Goal: Transaction & Acquisition: Purchase product/service

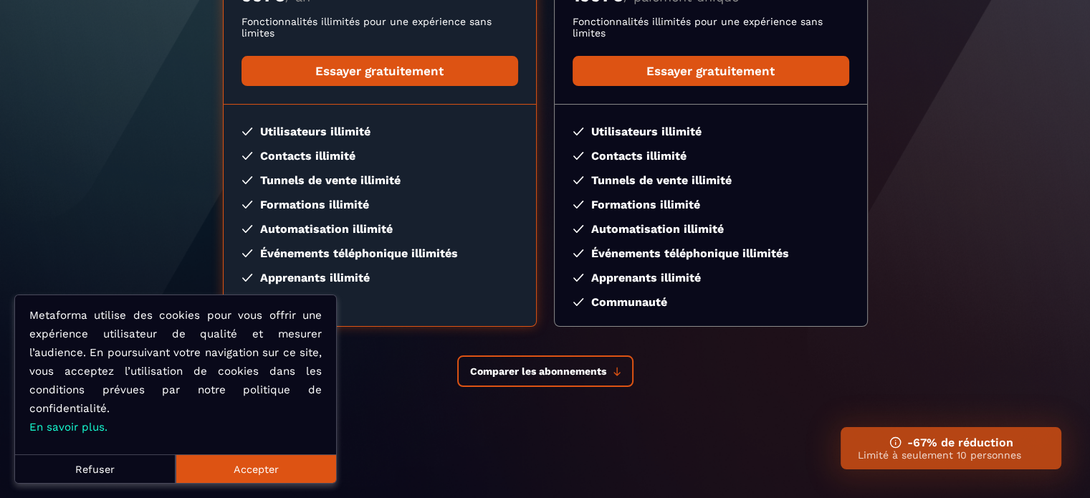
scroll to position [285, 0]
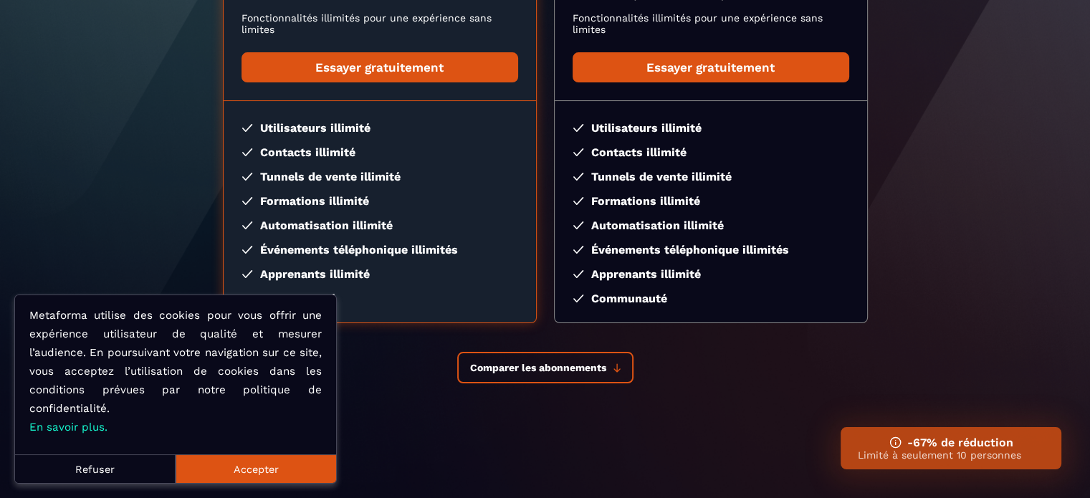
click at [298, 468] on button "Accepter" at bounding box center [256, 468] width 161 height 29
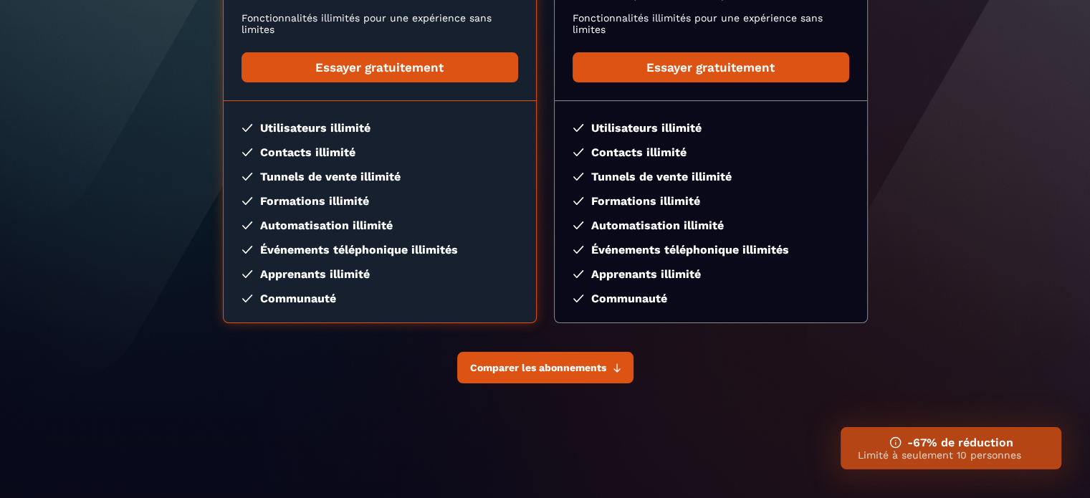
click at [519, 374] on button "Comparer les abonnements" at bounding box center [545, 368] width 176 height 32
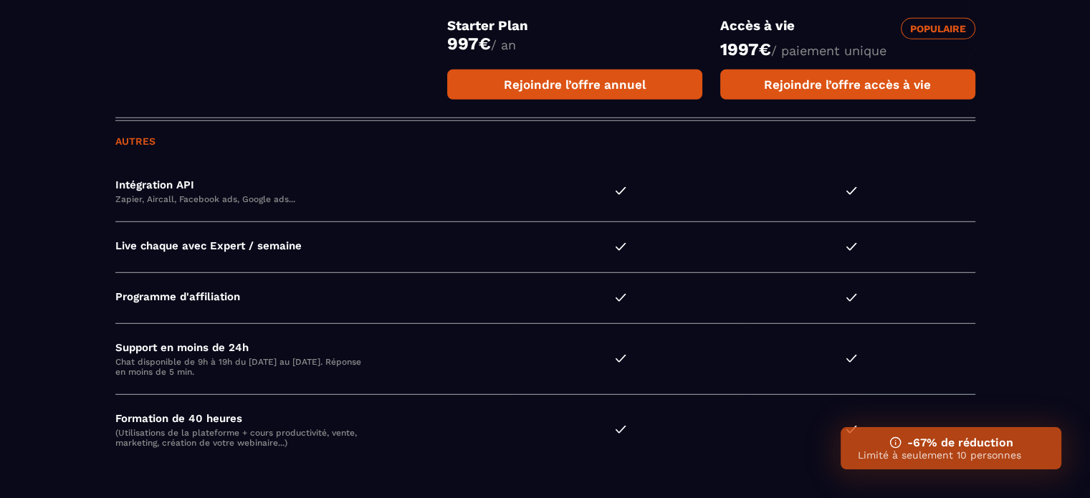
scroll to position [4085, 0]
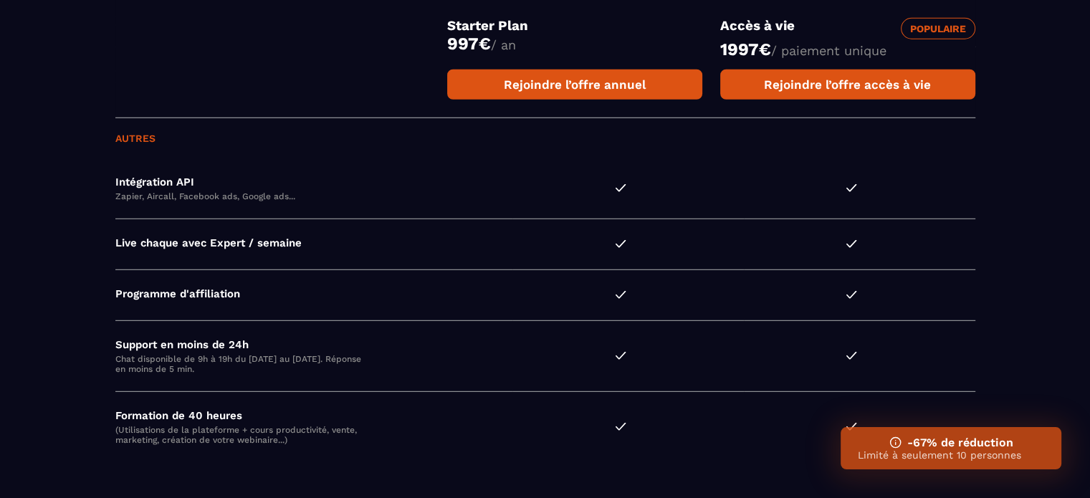
drag, startPoint x: 1009, startPoint y: 372, endPoint x: 976, endPoint y: 417, distance: 55.9
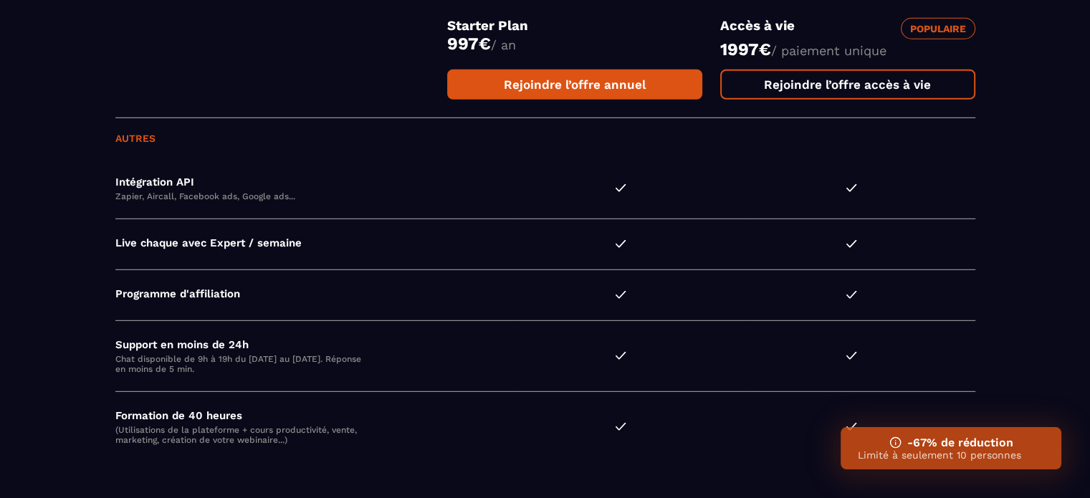
click at [876, 92] on link "Rejoindre l’offre accès à vie" at bounding box center [847, 85] width 255 height 30
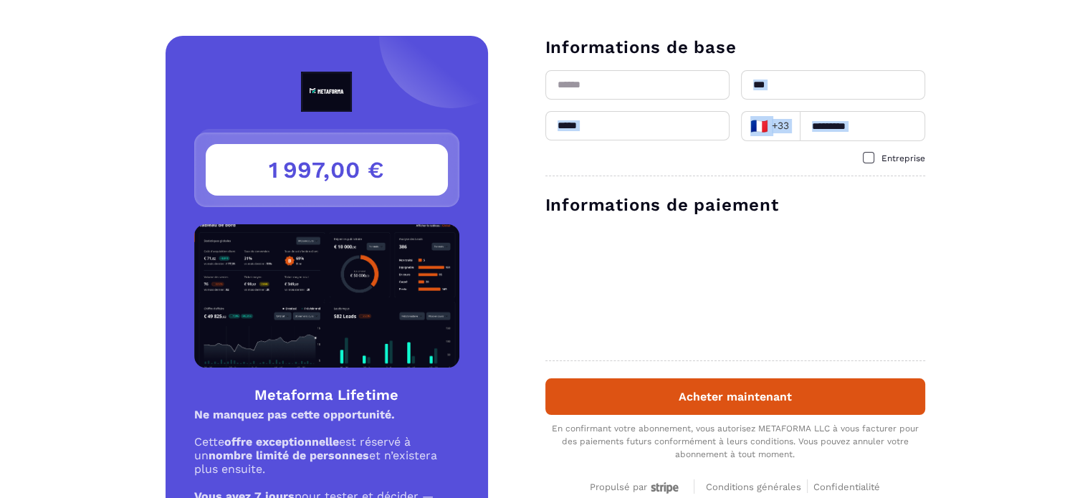
drag, startPoint x: 1064, startPoint y: 68, endPoint x: 1058, endPoint y: 143, distance: 74.8
click at [1058, 143] on div "Détails Metaforma Lifetime Prix 1 997,00 € 1 997,00 € Metaforma Lifetime Ne man…" at bounding box center [545, 369] width 1090 height 666
